Goal: Transaction & Acquisition: Register for event/course

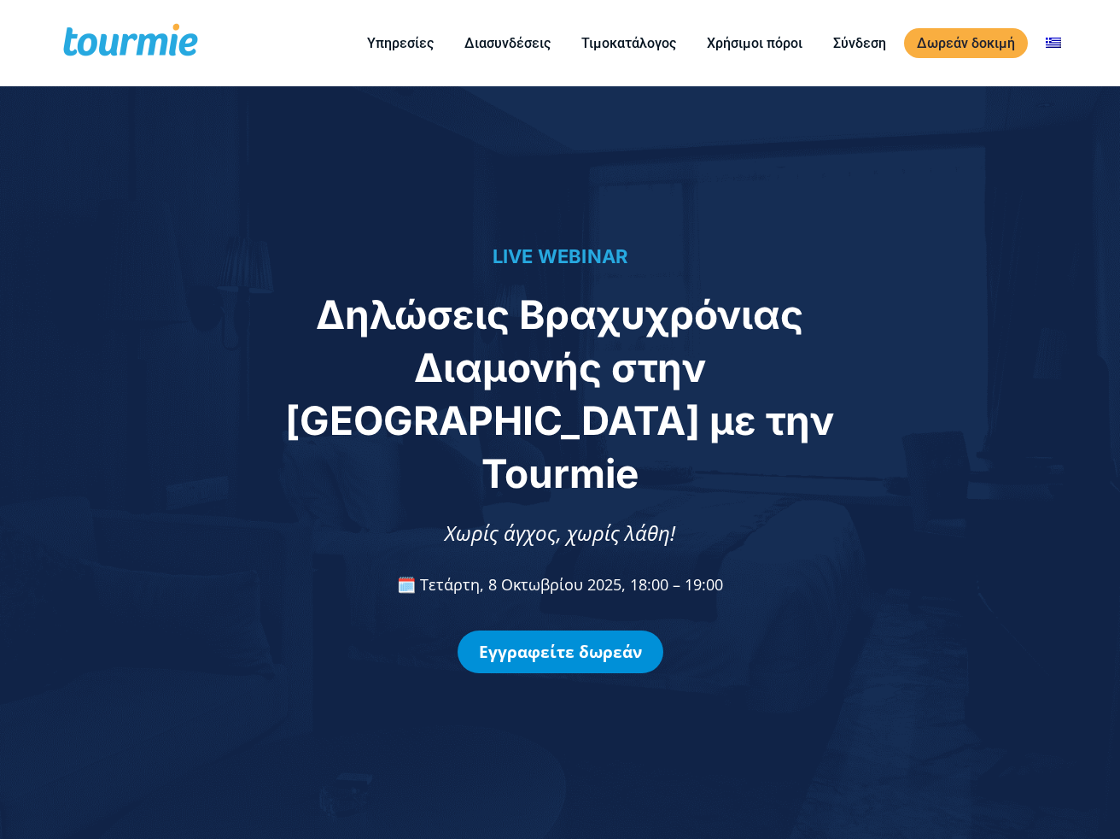
click at [575, 630] on link "Εγγραφείτε δωρεάν" at bounding box center [561, 651] width 206 height 43
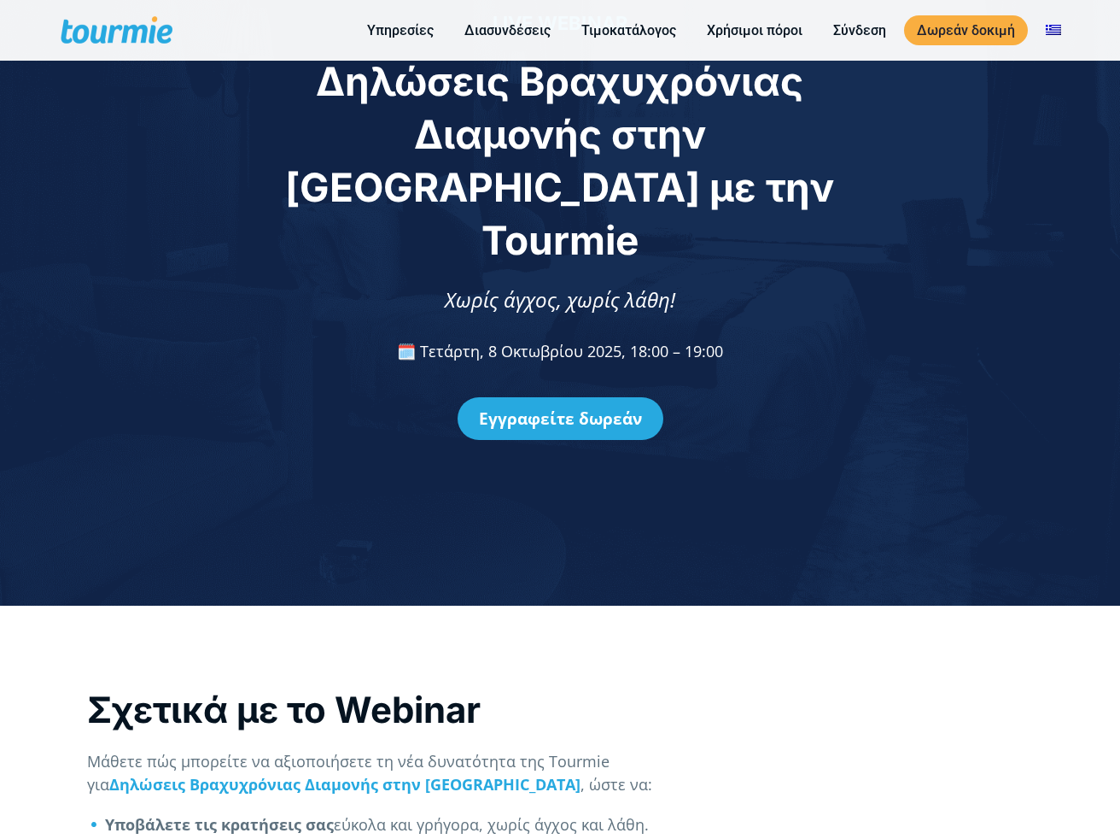
scroll to position [1476, 0]
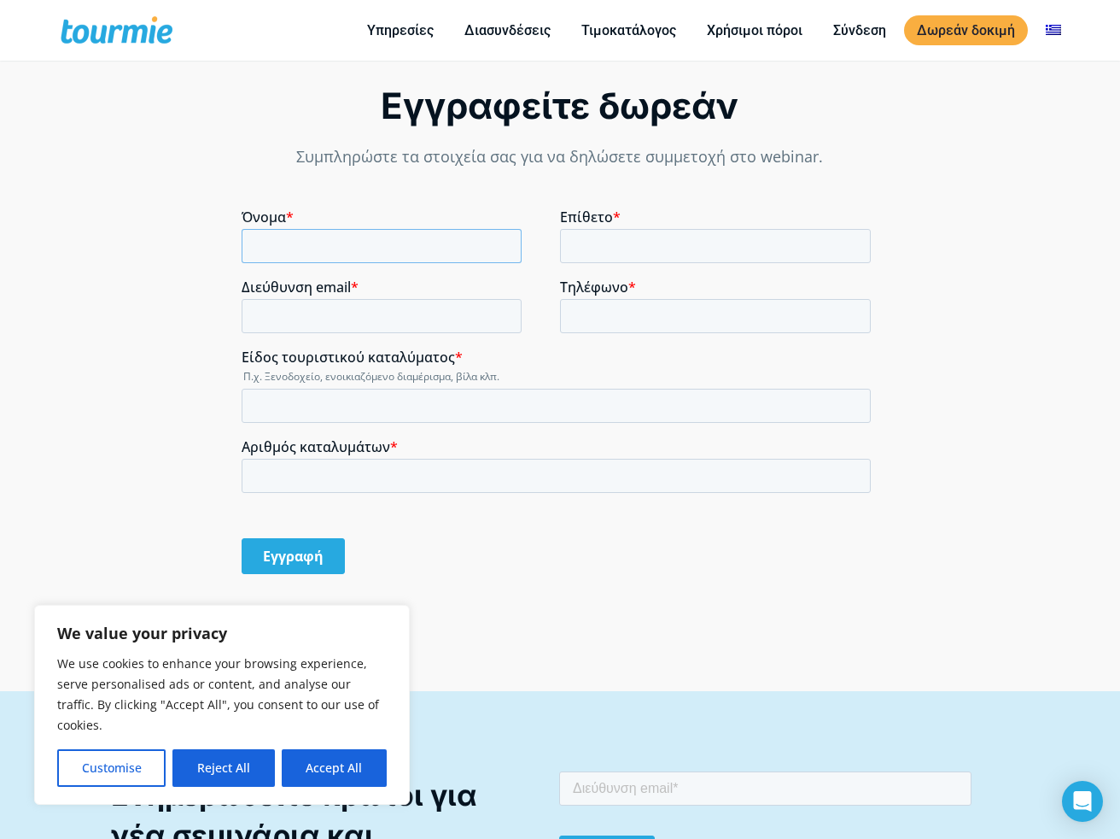
click at [507, 253] on input "Όνομα *" at bounding box center [382, 246] width 280 height 34
click at [501, 245] on input "Όνομα *" at bounding box center [382, 246] width 280 height 34
type input "[PERSON_NAME]"
type input "Iliadis"
type input "[EMAIL_ADDRESS][DOMAIN_NAME]"
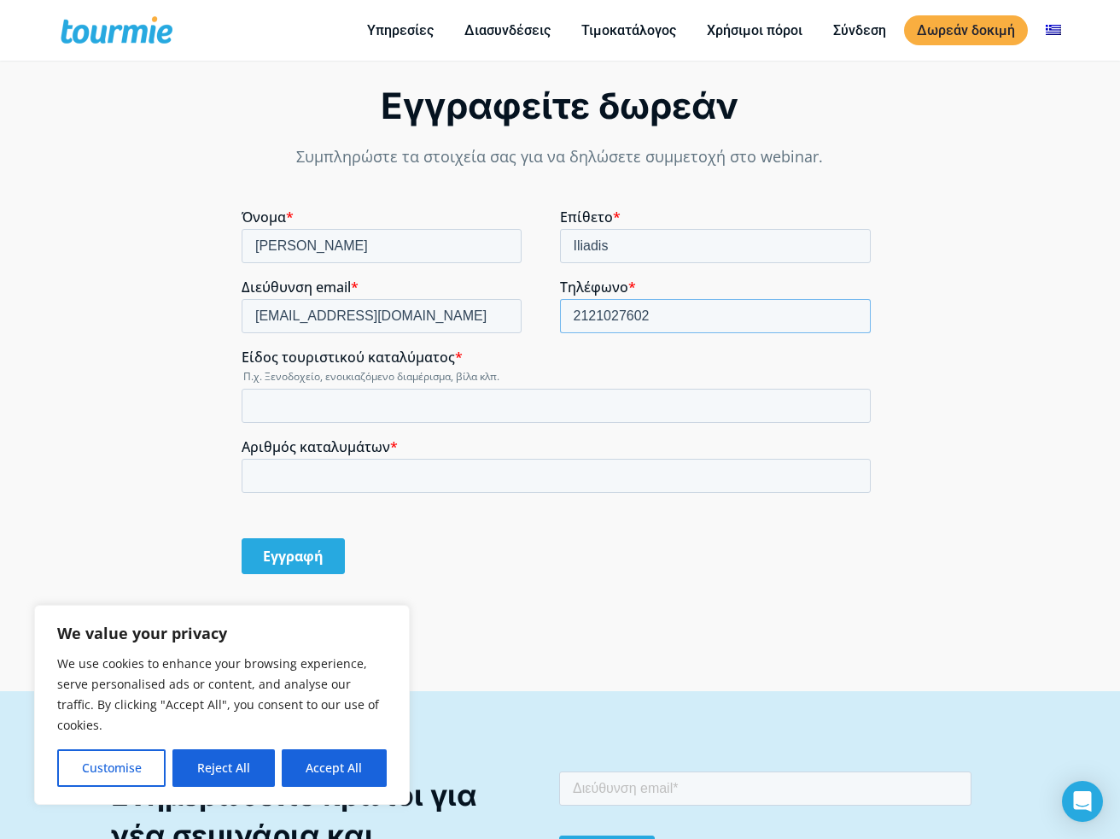
type input "2121027602"
click at [852, 311] on input "2121027602" at bounding box center [716, 316] width 312 height 34
type input "6936779177"
click at [449, 402] on input "Είδος τουριστικού καταλύματος *" at bounding box center [556, 406] width 629 height 34
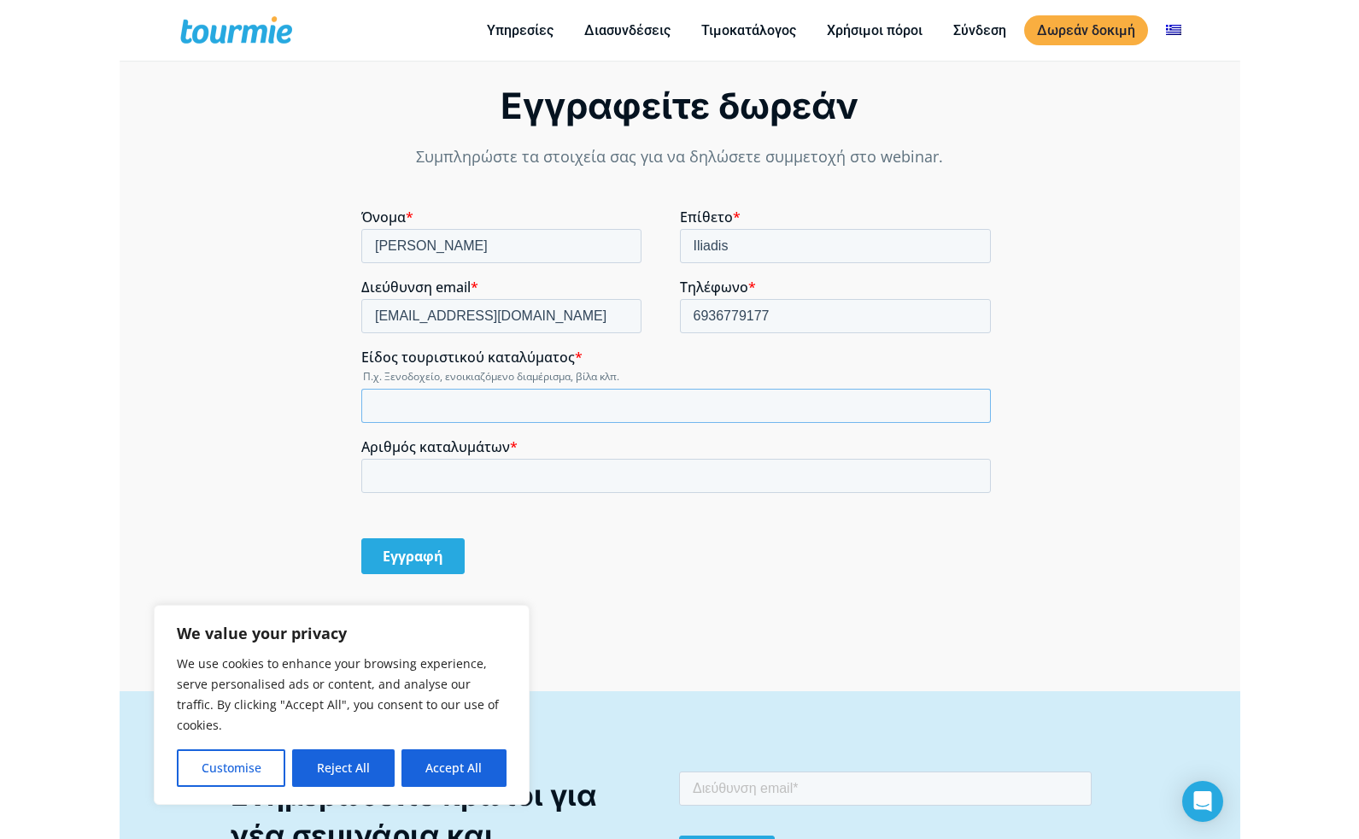
scroll to position [0, 0]
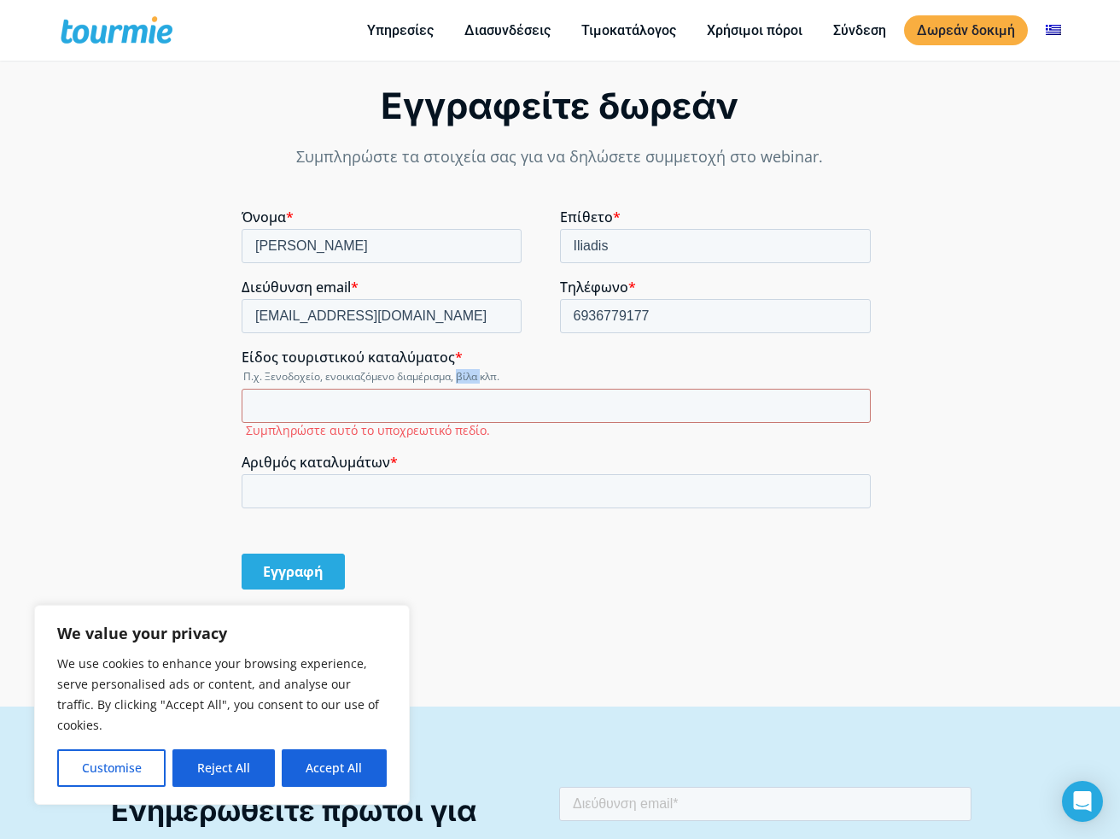
drag, startPoint x: 460, startPoint y: 377, endPoint x: 482, endPoint y: 377, distance: 22.2
click at [482, 377] on legend "Π.χ. Ξενοδοχείο, ενοικιαζόμενο διαμέρισμα, βίλα κλπ." at bounding box center [560, 376] width 636 height 15
copy legend "βίλα"
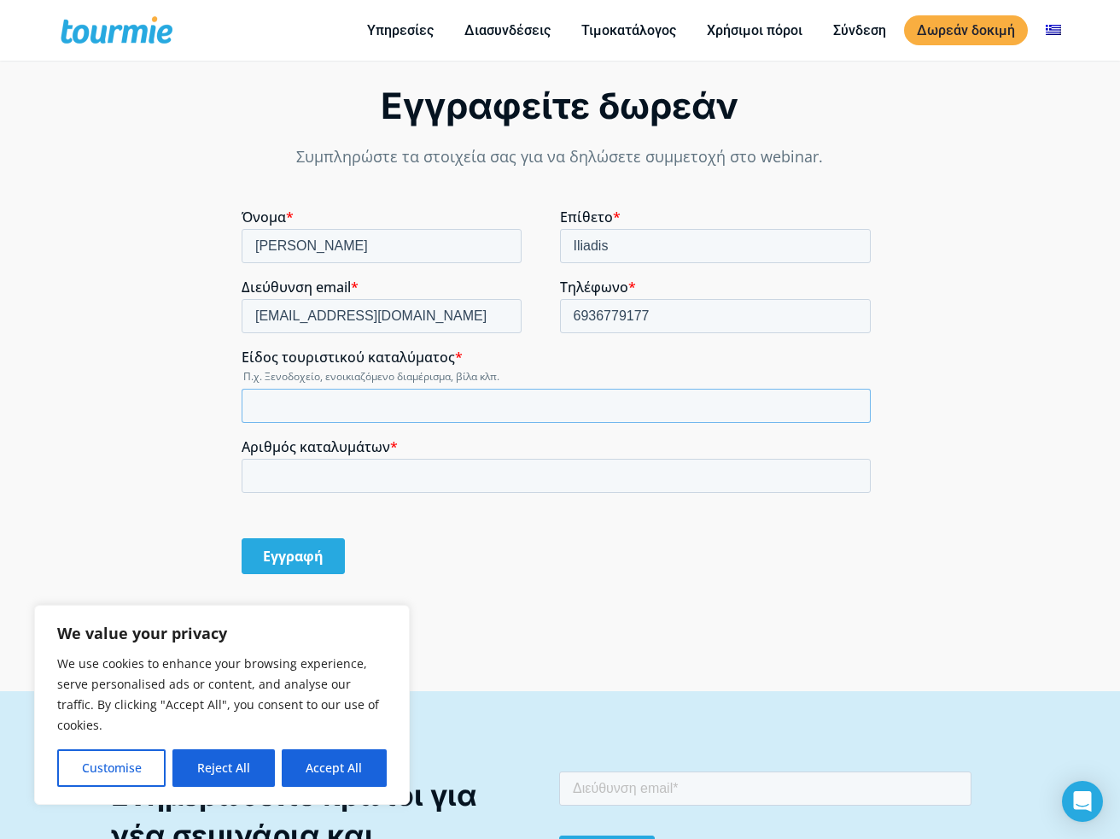
click at [445, 394] on input "Είδος τουριστικού καταλύματος *" at bounding box center [556, 406] width 629 height 34
paste input "βίλα"
type input "βίλα"
click at [384, 469] on input "Αριθμός καταλυμάτων *" at bounding box center [556, 476] width 629 height 34
type input "2"
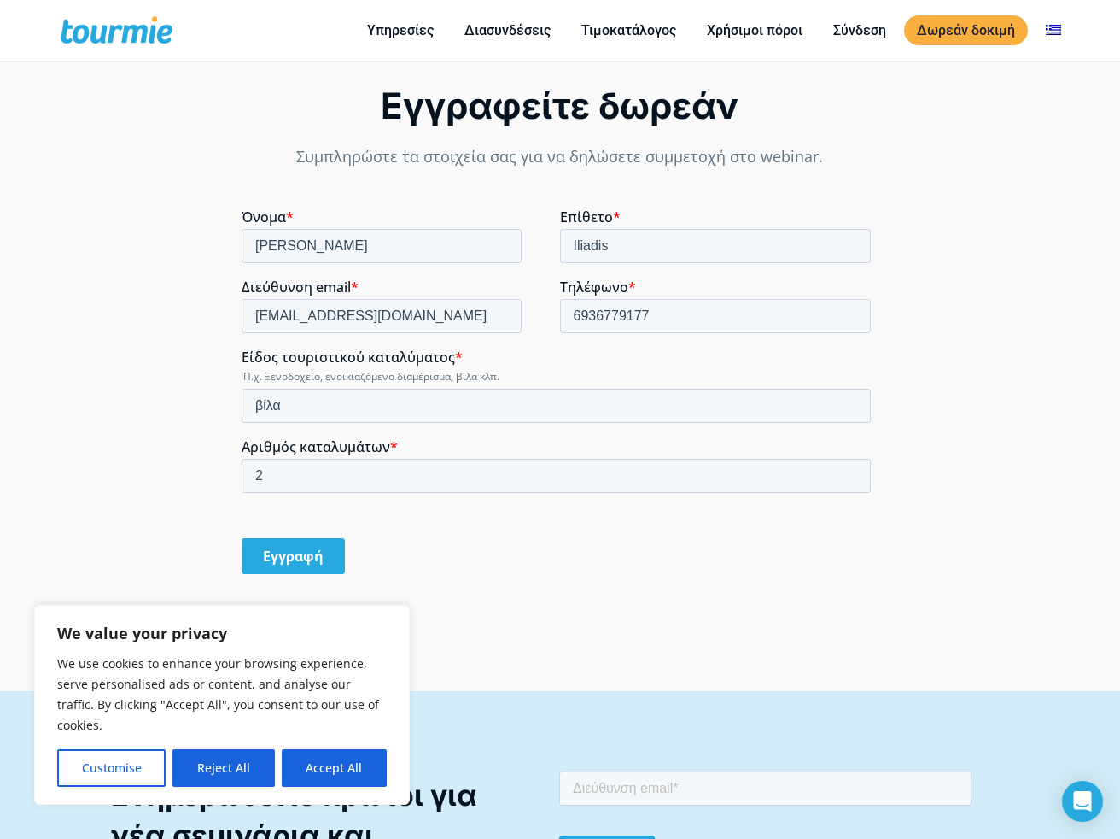
click at [313, 549] on input "Εγγραφή" at bounding box center [293, 556] width 103 height 36
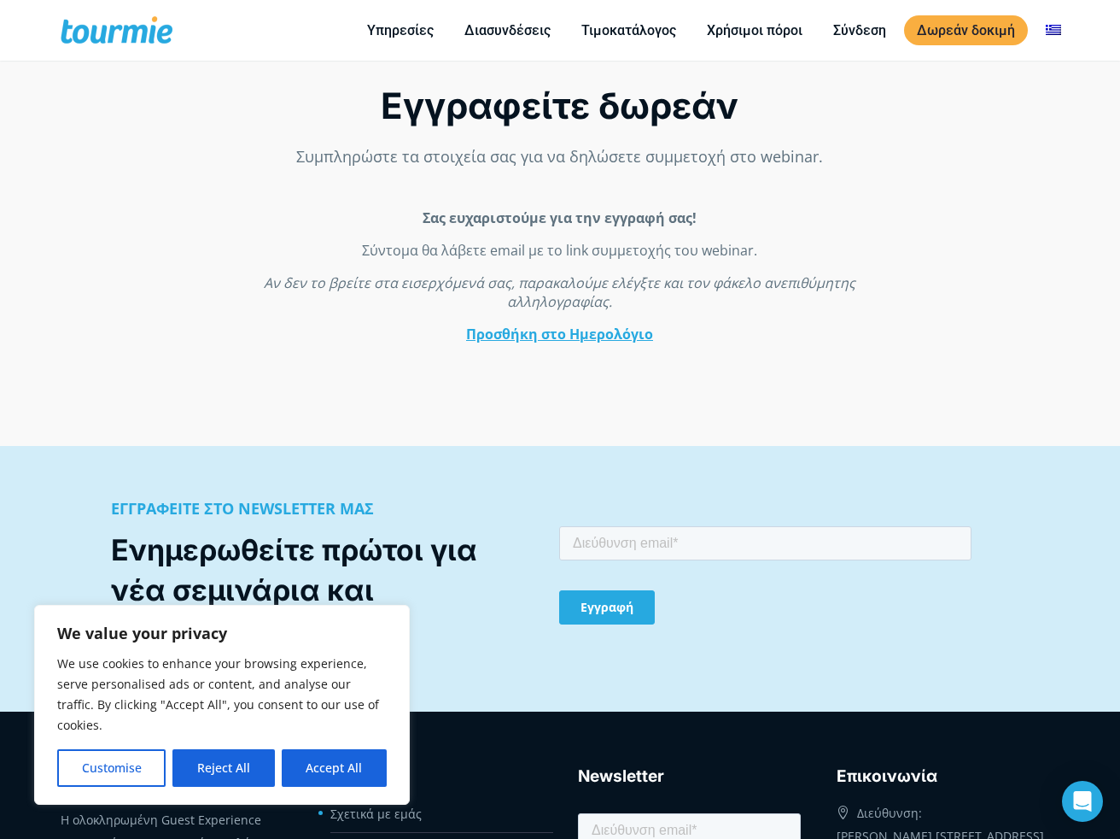
click at [518, 332] on link "Προσθήκη στο Ημερολόγιο" at bounding box center [559, 333] width 187 height 19
